Goal: Navigation & Orientation: Find specific page/section

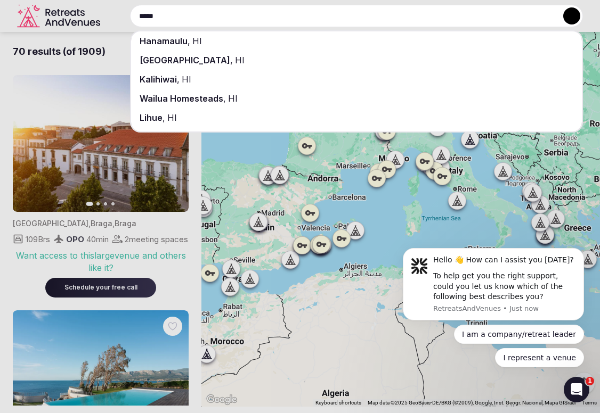
click at [190, 10] on input "*****" at bounding box center [356, 16] width 453 height 22
click at [181, 19] on input "*****" at bounding box center [356, 16] width 453 height 22
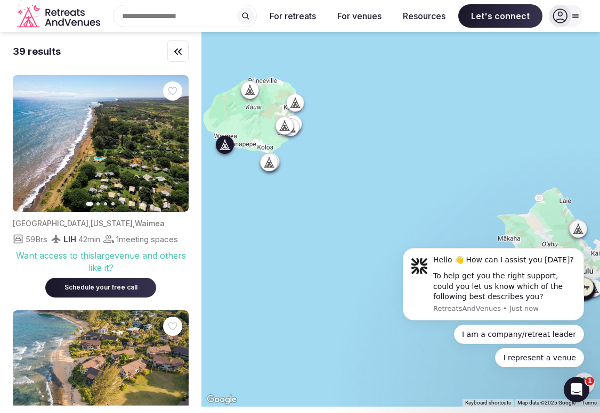
click at [173, 141] on icon "button" at bounding box center [174, 143] width 4 height 7
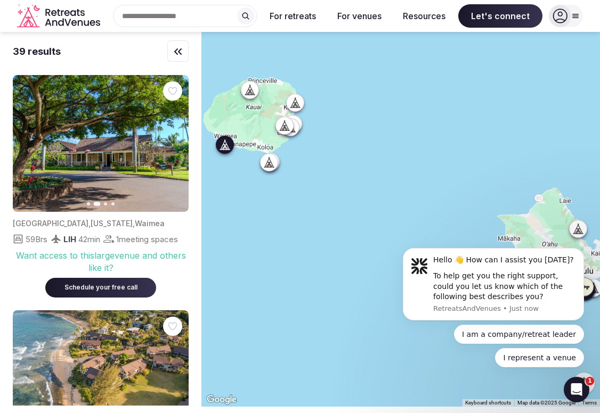
click at [175, 145] on icon "button" at bounding box center [173, 144] width 9 height 9
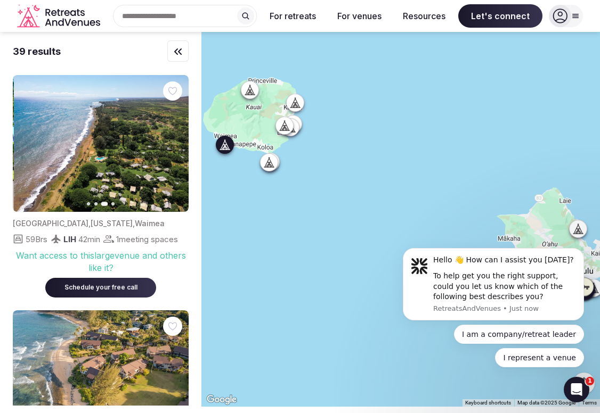
click at [175, 145] on icon "button" at bounding box center [173, 144] width 9 height 9
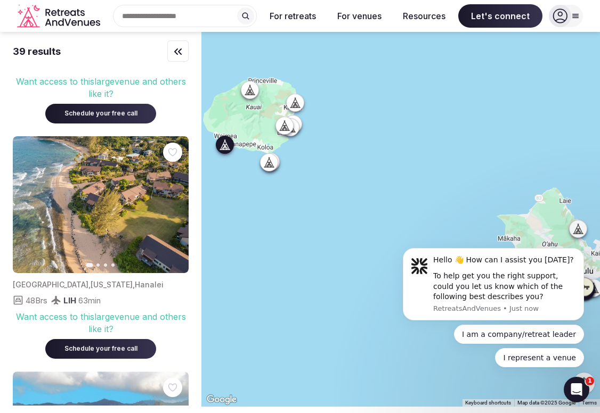
scroll to position [174, 0]
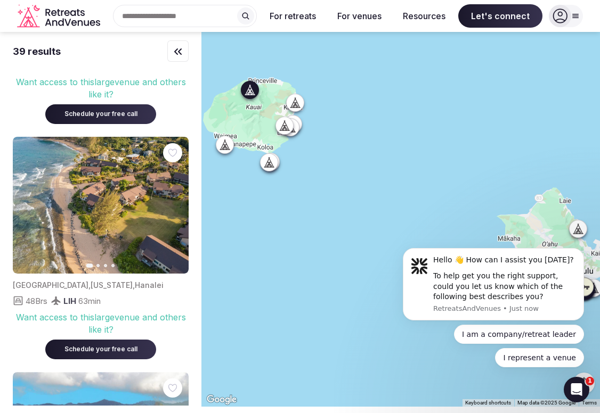
click at [169, 204] on button "Next slide" at bounding box center [173, 205] width 17 height 17
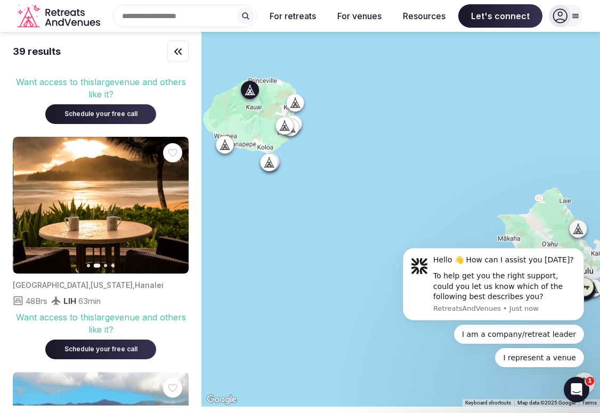
click at [169, 204] on button "Next slide" at bounding box center [173, 205] width 17 height 17
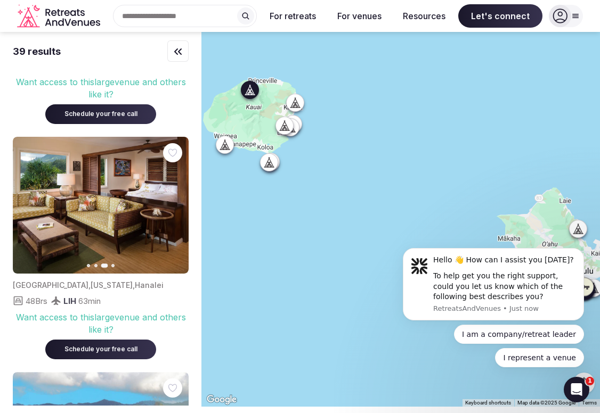
click at [169, 204] on button "Next slide" at bounding box center [173, 205] width 17 height 17
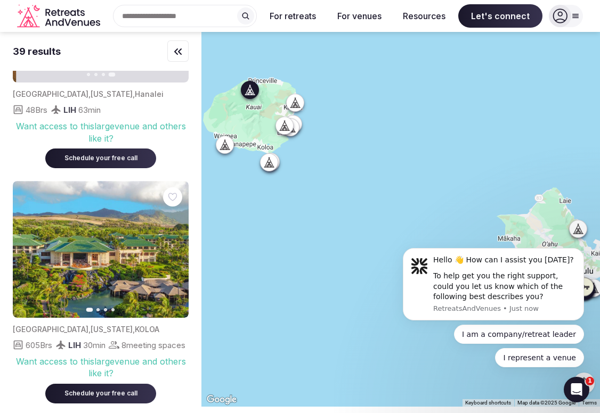
scroll to position [377, 0]
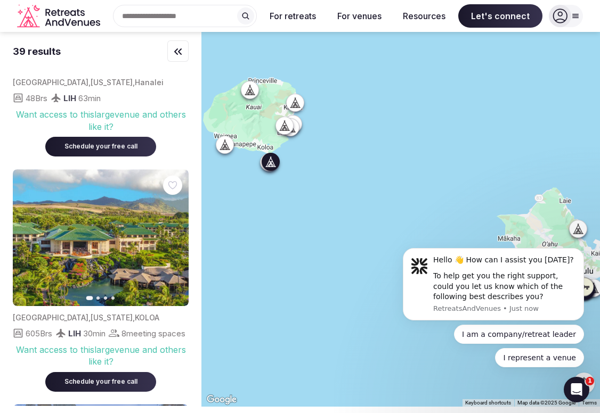
click at [174, 241] on icon "button" at bounding box center [174, 237] width 4 height 7
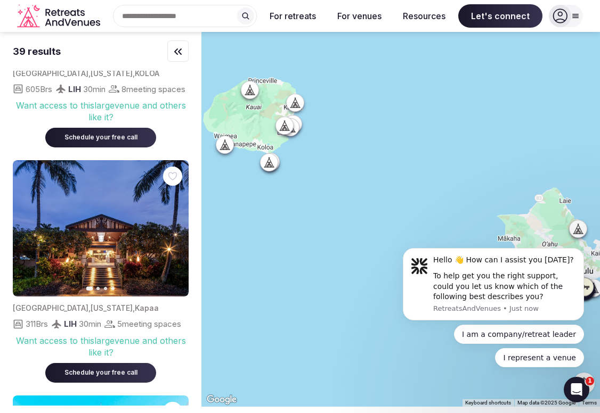
scroll to position [622, 0]
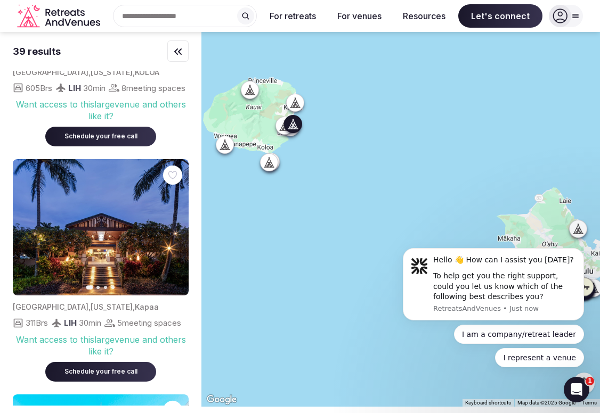
click at [170, 232] on icon "button" at bounding box center [173, 227] width 9 height 9
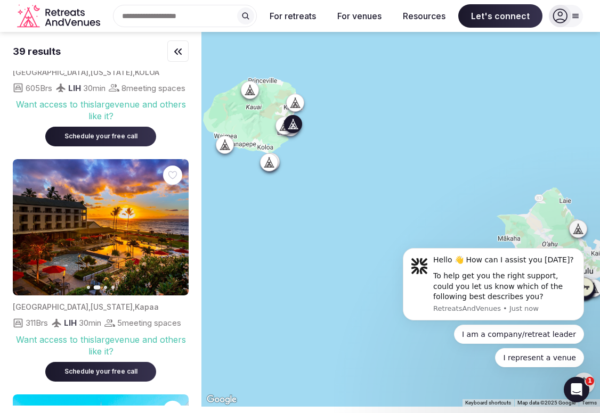
click at [170, 232] on icon "button" at bounding box center [173, 227] width 9 height 9
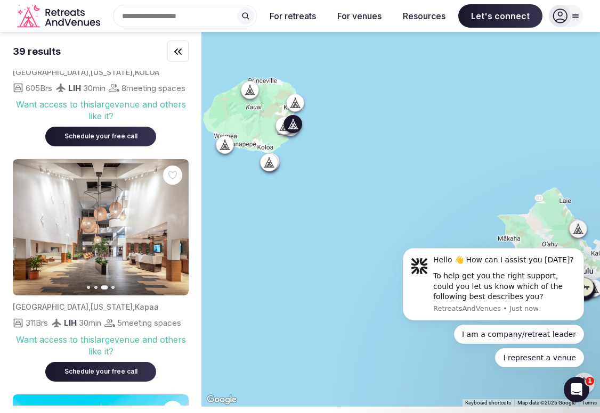
click at [170, 232] on icon "button" at bounding box center [173, 227] width 9 height 9
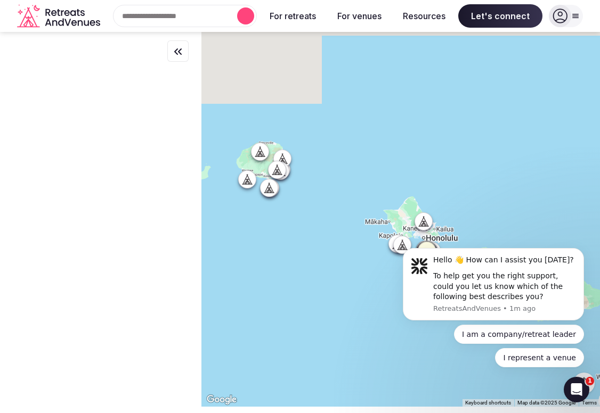
scroll to position [0, 0]
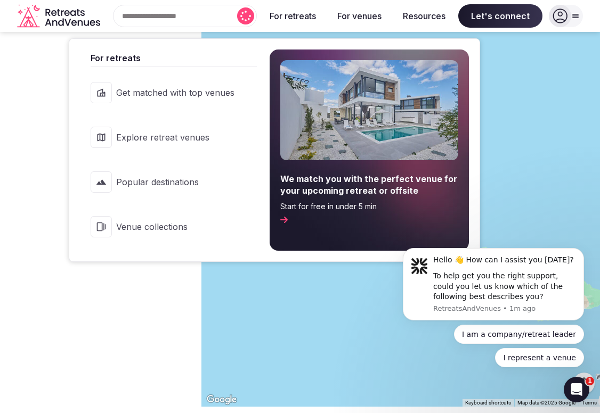
click at [304, 8] on button "For retreats" at bounding box center [292, 15] width 63 height 23
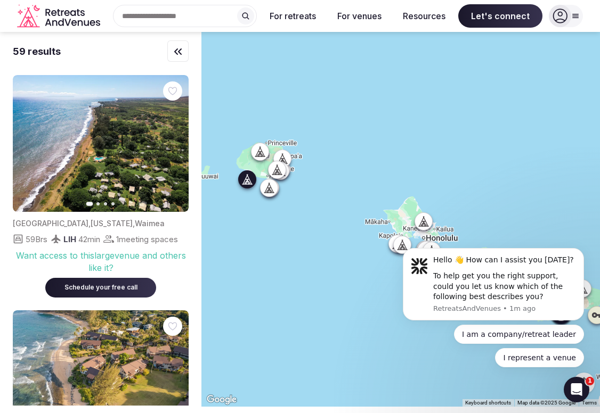
click at [179, 147] on button "Next slide" at bounding box center [173, 143] width 17 height 17
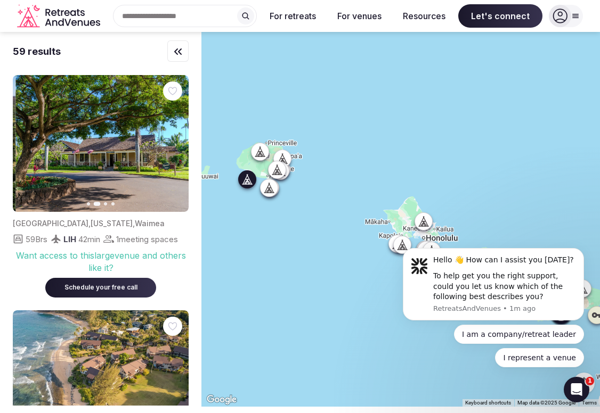
click at [179, 147] on button "Next slide" at bounding box center [173, 143] width 17 height 17
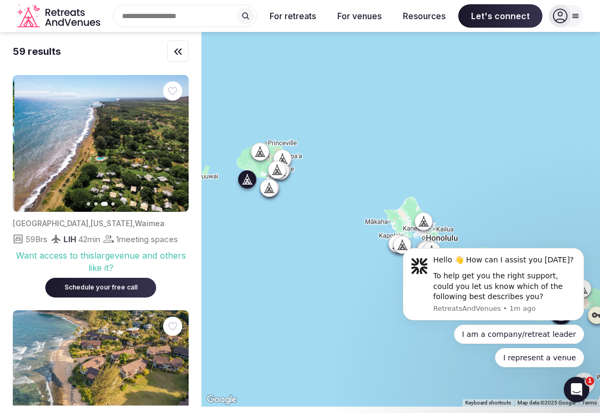
click at [179, 147] on button "Next slide" at bounding box center [173, 143] width 17 height 17
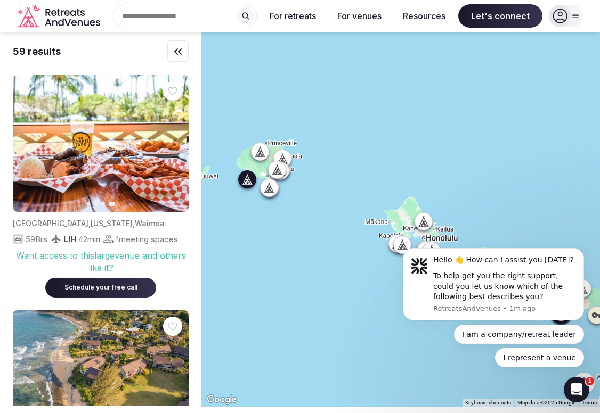
click at [127, 150] on img at bounding box center [101, 143] width 176 height 137
click at [172, 10] on input "text" at bounding box center [185, 16] width 144 height 22
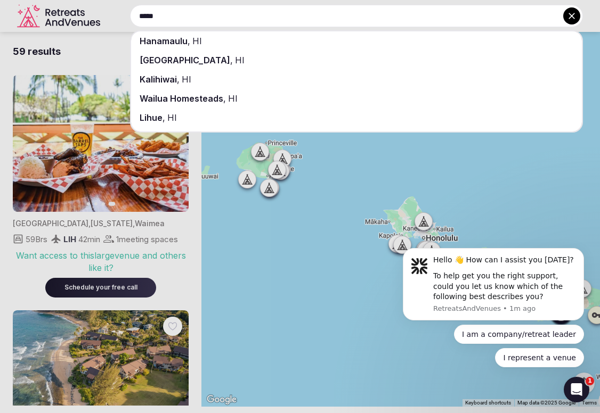
type input "*****"
click at [186, 42] on div "Hanamaulu , [GEOGRAPHIC_DATA]" at bounding box center [356, 40] width 451 height 19
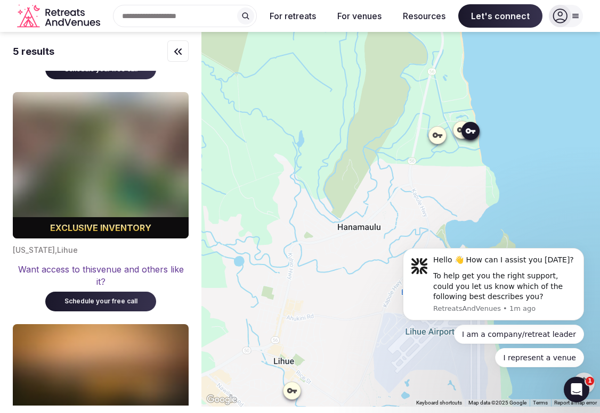
scroll to position [449, 0]
